Goal: Find specific page/section: Find specific page/section

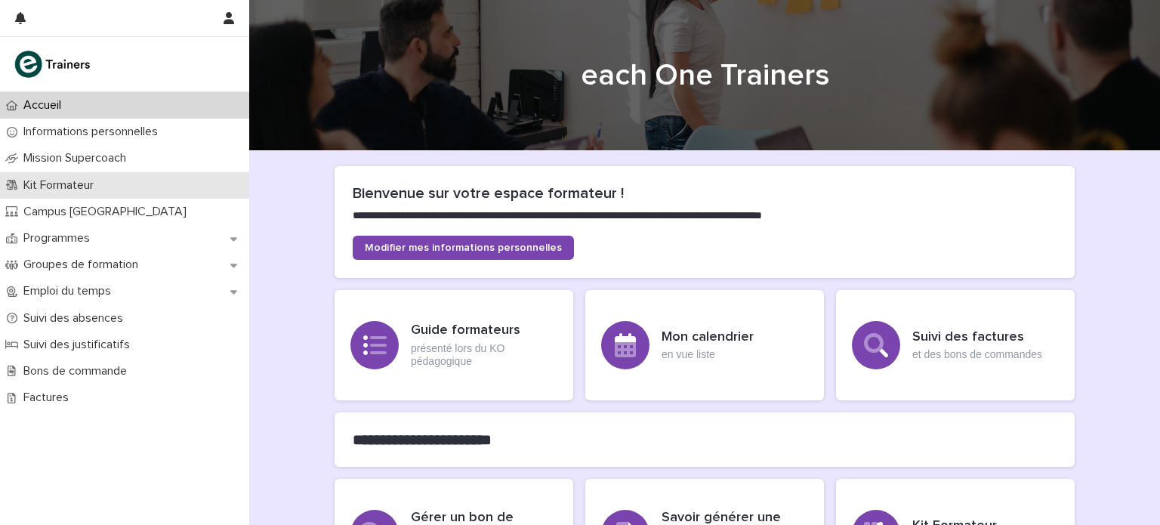
click at [97, 180] on p "Kit Formateur" at bounding box center [61, 185] width 88 height 14
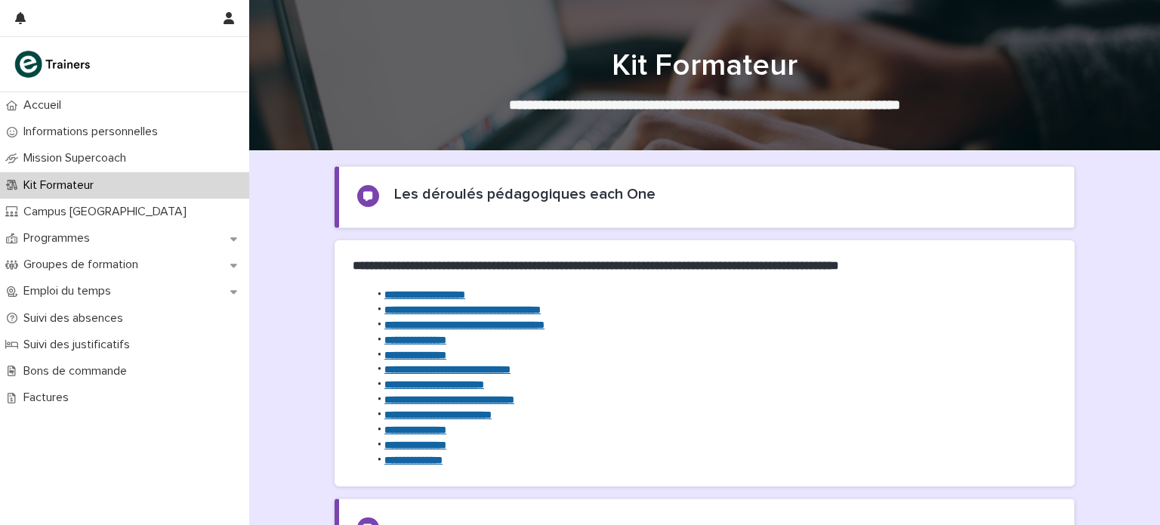
click at [408, 351] on strong "**********" at bounding box center [415, 355] width 62 height 11
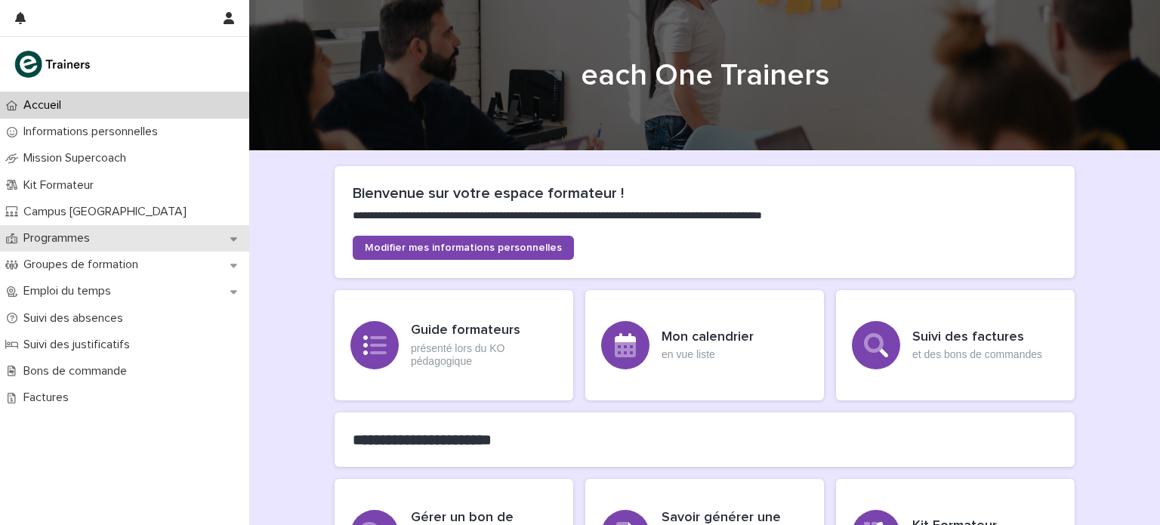
click at [109, 239] on div "Programmes" at bounding box center [124, 238] width 249 height 26
